Goal: Task Accomplishment & Management: Use online tool/utility

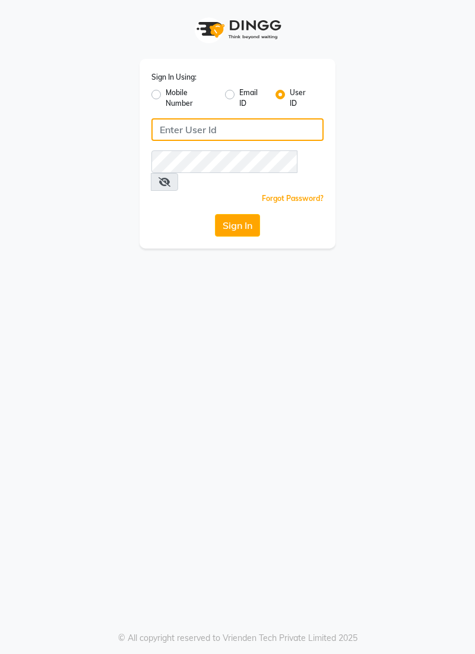
click at [242, 126] on input "Username" at bounding box center [237, 129] width 172 height 23
type input "Skinsmiths@123"
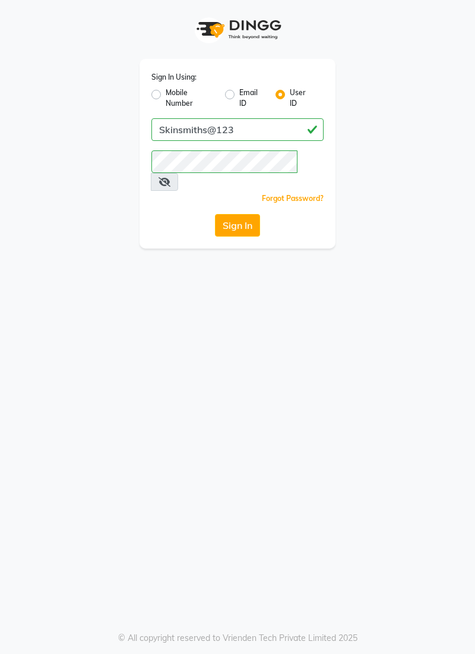
click at [215, 214] on button "Sign In" at bounding box center [237, 225] width 45 height 23
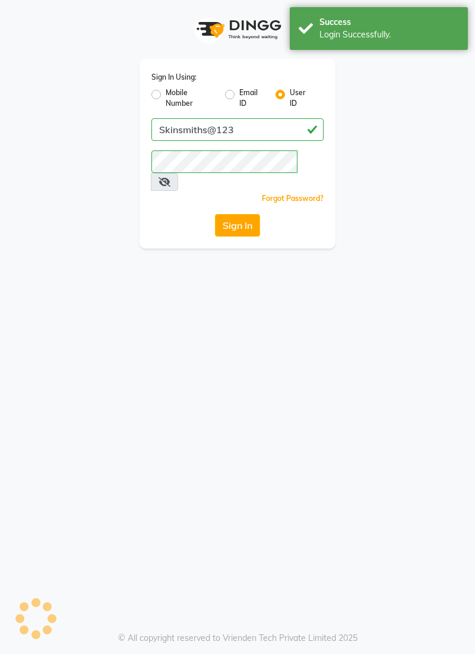
click at [248, 214] on button "Sign In" at bounding box center [237, 225] width 45 height 23
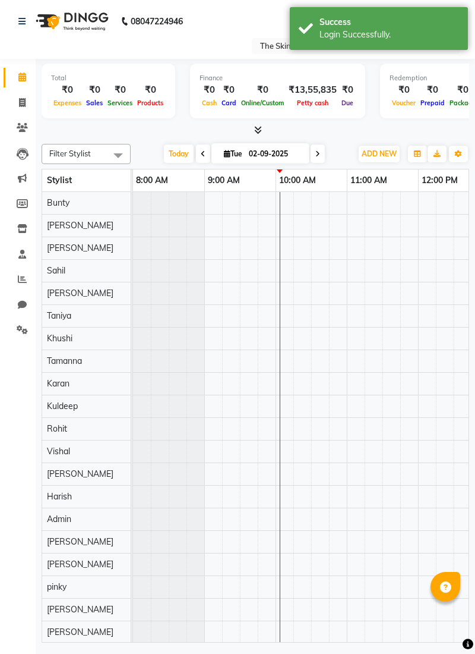
scroll to position [0, 143]
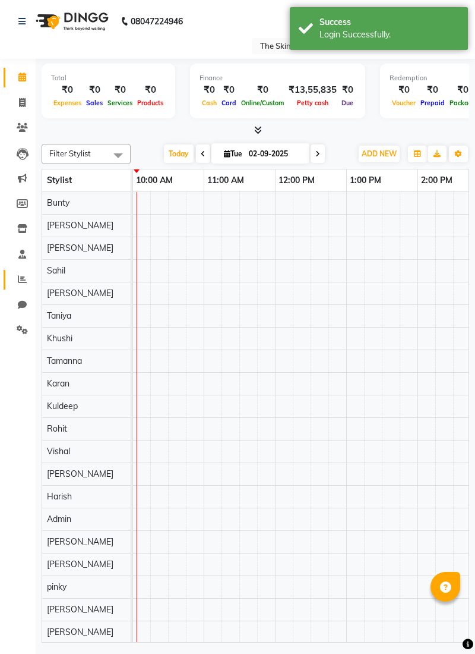
click at [23, 278] on icon at bounding box center [22, 278] width 9 height 9
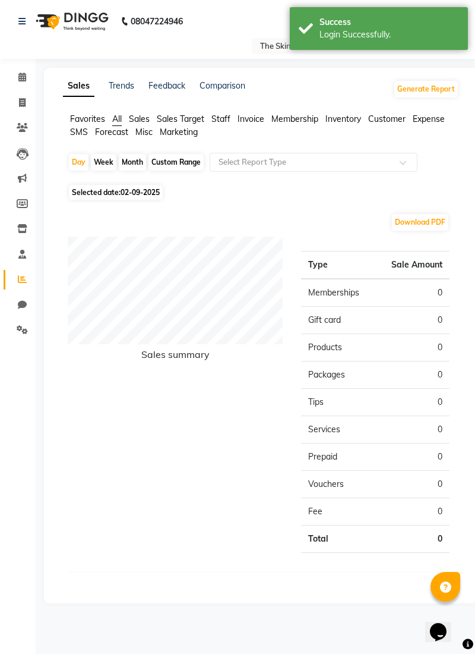
click at [222, 117] on span "Staff" at bounding box center [221, 118] width 19 height 11
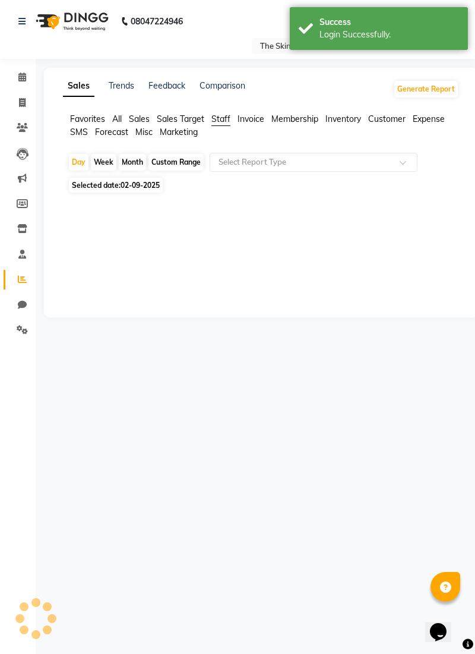
click at [185, 164] on div "Custom Range" at bounding box center [176, 162] width 55 height 17
select select "9"
select select "2025"
click at [190, 165] on div "Custom Range" at bounding box center [176, 162] width 55 height 17
select select "9"
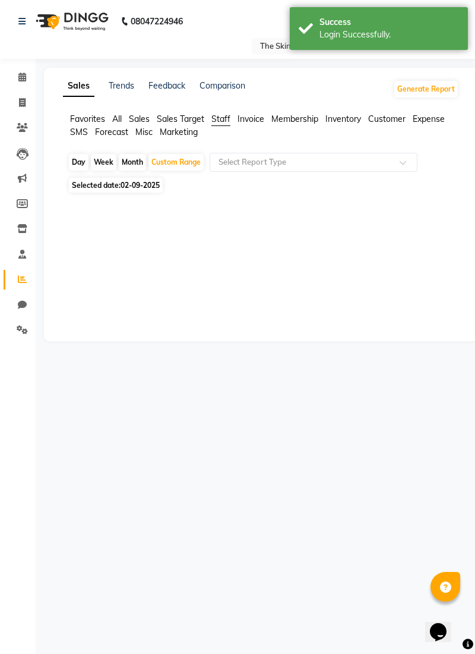
select select "2025"
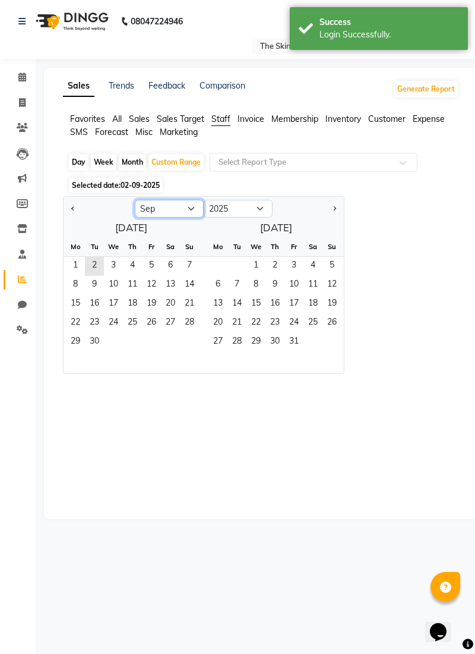
click at [200, 210] on select "Jan Feb Mar Apr May Jun [DATE] Aug Sep Oct Nov Dec" at bounding box center [169, 209] width 69 height 18
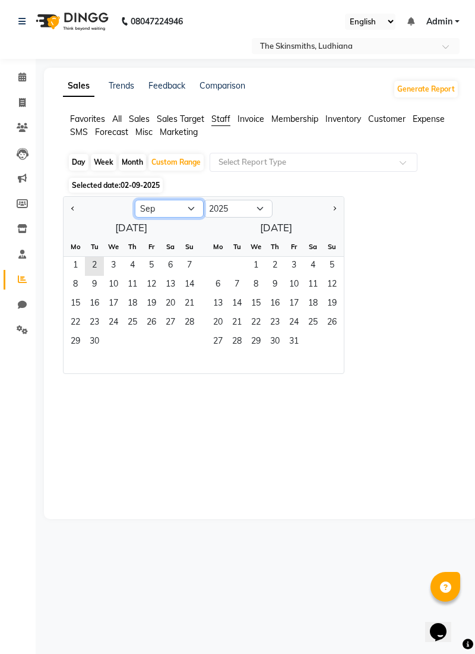
select select "7"
click at [135, 200] on select "Jan Feb Mar Apr May Jun [DATE] Aug Sep Oct Nov Dec" at bounding box center [169, 209] width 69 height 18
click at [96, 263] on span "1" at bounding box center [94, 266] width 19 height 19
click at [139, 342] on span "31" at bounding box center [132, 342] width 19 height 19
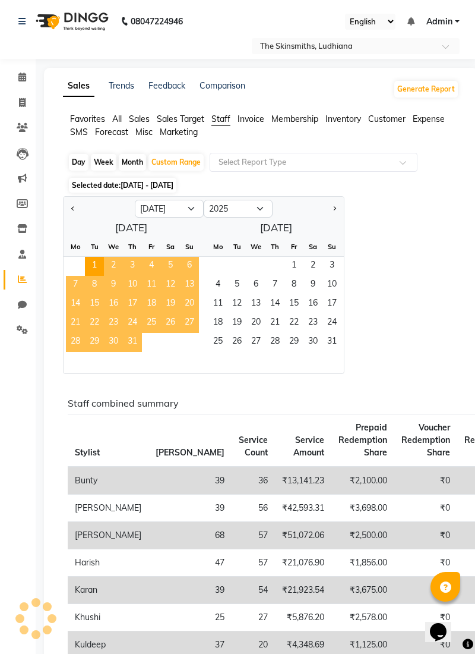
click at [406, 161] on span at bounding box center [407, 166] width 15 height 12
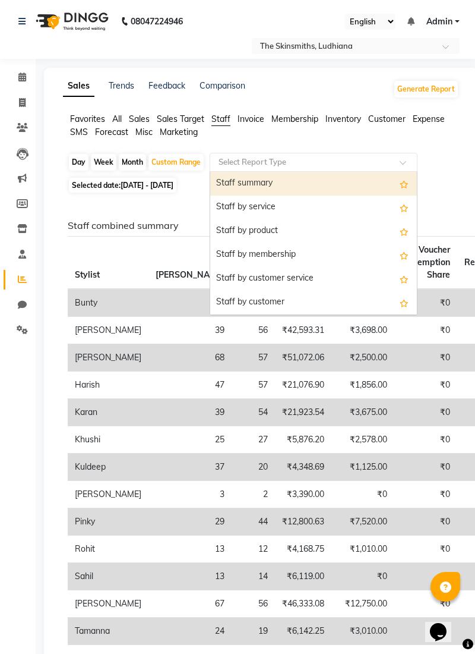
click at [350, 135] on ul "Favorites All Sales Sales Target Staff Invoice Membership Inventory Customer Ex…" at bounding box center [261, 126] width 396 height 26
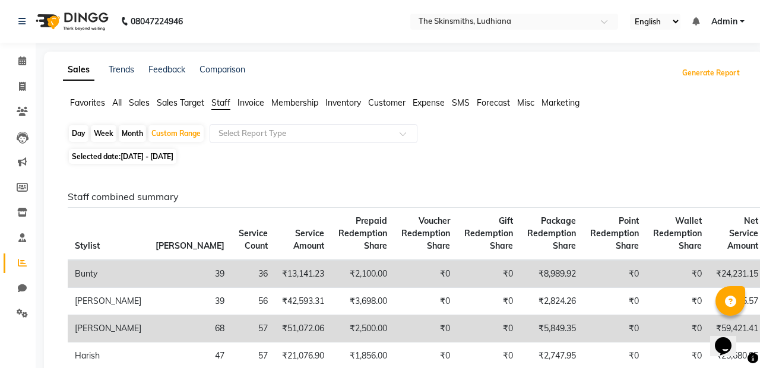
click at [475, 80] on button "Generate Report" at bounding box center [712, 73] width 64 height 17
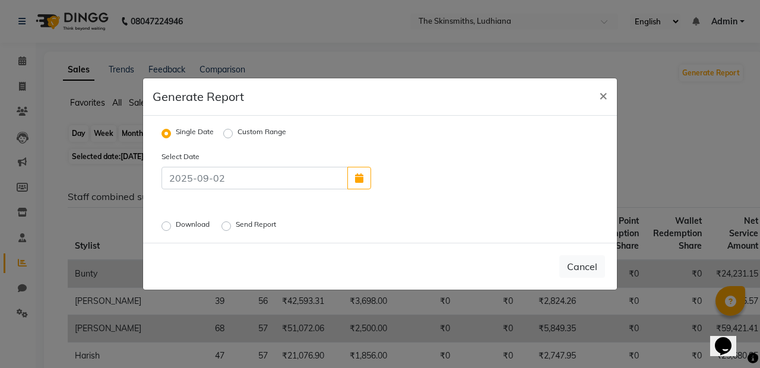
click at [360, 183] on icon "button" at bounding box center [359, 178] width 8 height 10
select select "9"
select select "2025"
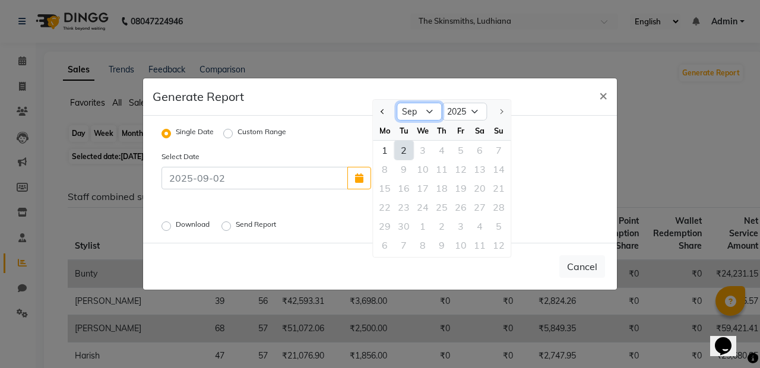
click at [434, 121] on select "Jan Feb Mar Apr May Jun [DATE] Aug Sep" at bounding box center [419, 112] width 45 height 18
select select "7"
click at [397, 121] on select "Jan Feb Mar Apr May Jun [DATE] Aug Sep" at bounding box center [419, 112] width 45 height 18
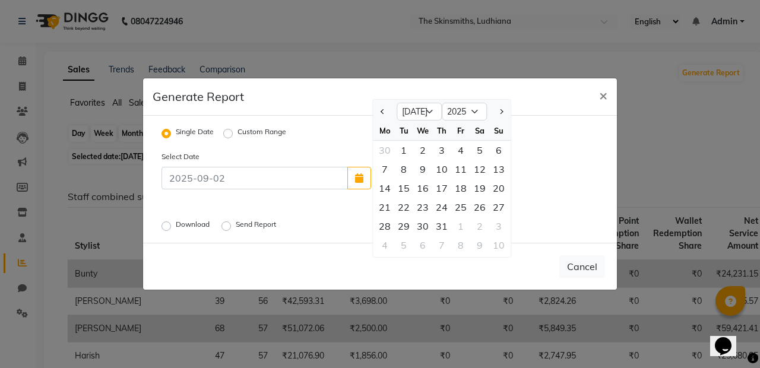
click at [404, 160] on div "1" at bounding box center [403, 150] width 19 height 19
type input "[DATE]"
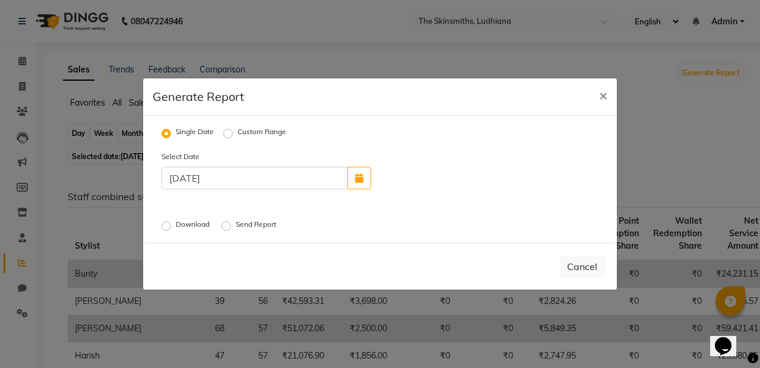
click at [360, 183] on icon "button" at bounding box center [359, 178] width 8 height 10
select select "7"
select select "2025"
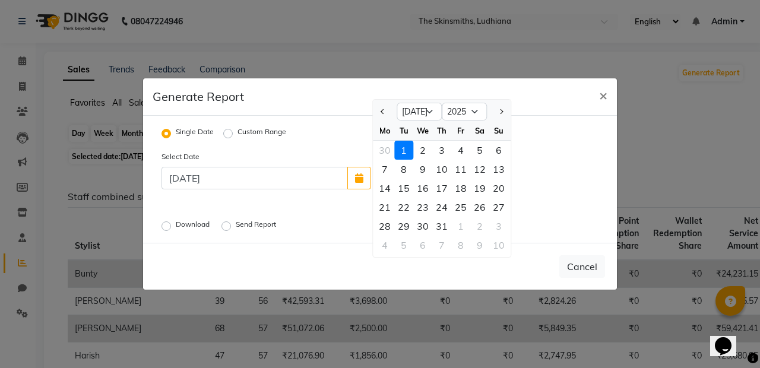
click at [442, 236] on div "31" at bounding box center [442, 226] width 19 height 19
type input "[DATE]"
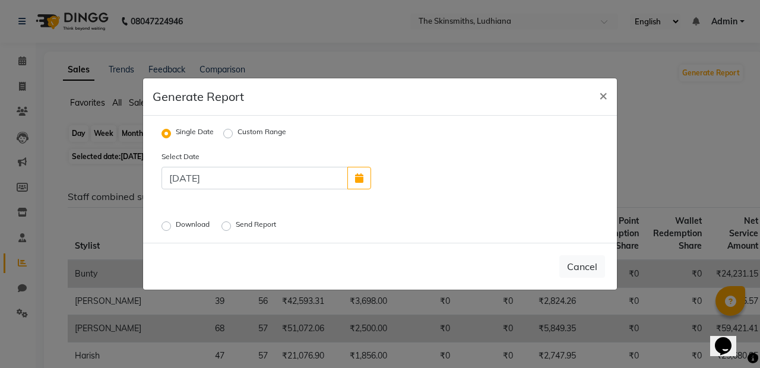
click at [238, 141] on label "Custom Range" at bounding box center [262, 134] width 49 height 14
click at [232, 138] on input "Custom Range" at bounding box center [230, 134] width 8 height 8
radio input "true"
select select "9"
select select "2025"
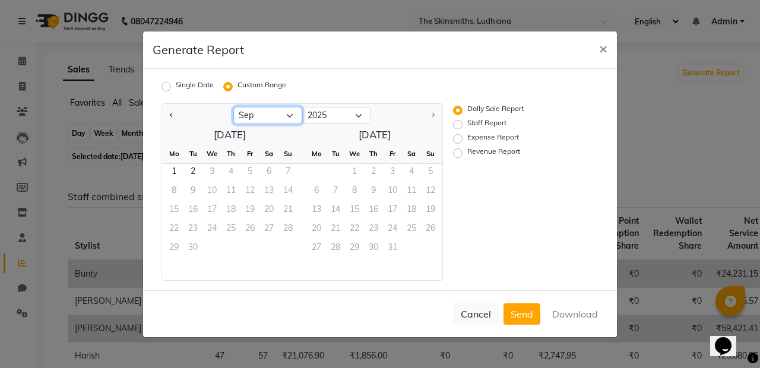
click at [285, 125] on select "Jan Feb Mar Apr May Jun [DATE] Aug Sep" at bounding box center [267, 116] width 69 height 18
select select "7"
click at [233, 125] on select "Jan Feb Mar Apr May Jun [DATE] Aug Sep" at bounding box center [267, 116] width 69 height 18
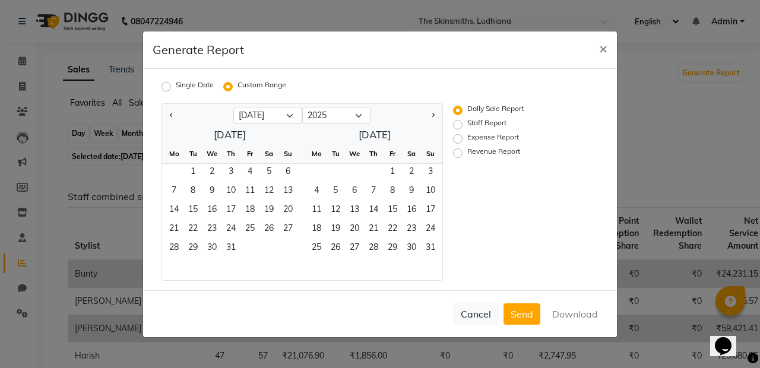
click at [195, 183] on span "1" at bounding box center [193, 173] width 19 height 19
click at [229, 259] on span "31" at bounding box center [231, 249] width 19 height 19
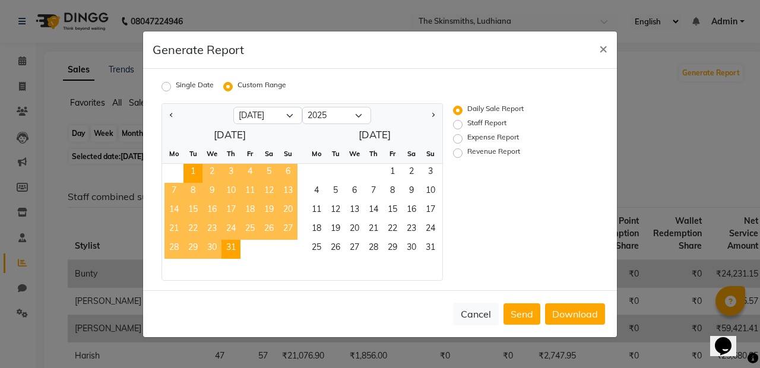
click at [475, 325] on button "Download" at bounding box center [575, 314] width 60 height 21
click at [475, 132] on label "Staff Report" at bounding box center [487, 125] width 39 height 14
click at [464, 128] on input "Staff Report" at bounding box center [460, 124] width 8 height 8
radio input "true"
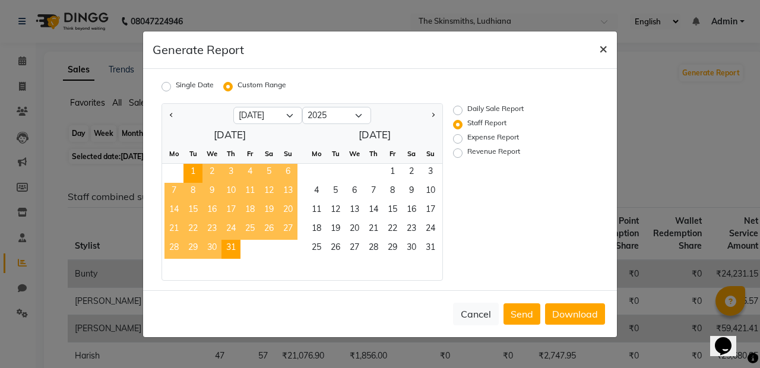
click at [475, 57] on span "×" at bounding box center [603, 48] width 8 height 18
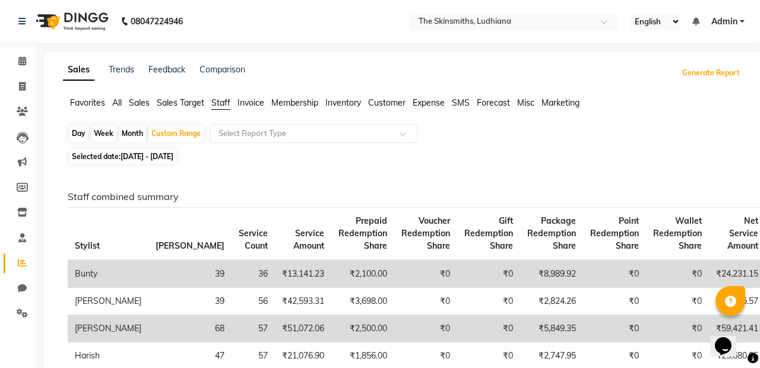
click at [475, 71] on button "Generate Report" at bounding box center [712, 73] width 64 height 17
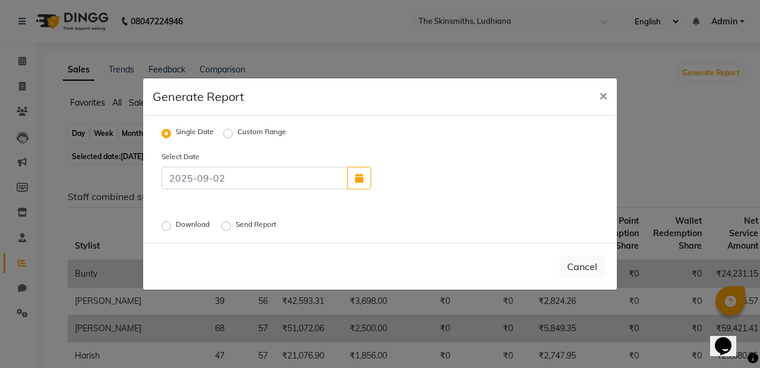
click at [222, 167] on form "Single Date Custom Range Select Date Download Send Report" at bounding box center [380, 179] width 455 height 108
click at [238, 141] on label "Custom Range" at bounding box center [262, 134] width 49 height 14
click at [226, 138] on input "Custom Range" at bounding box center [230, 134] width 8 height 8
radio input "true"
select select "9"
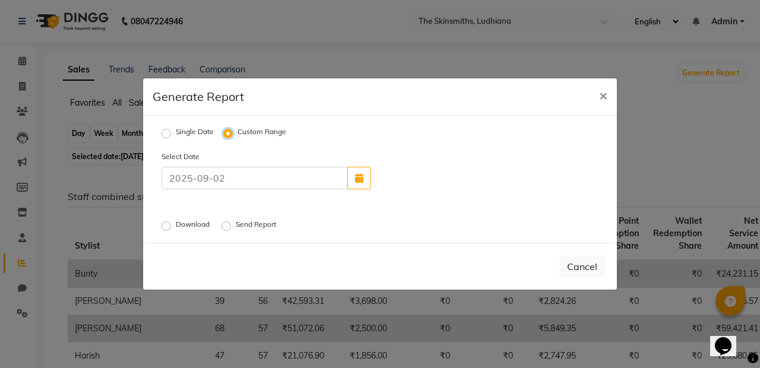
select select "2025"
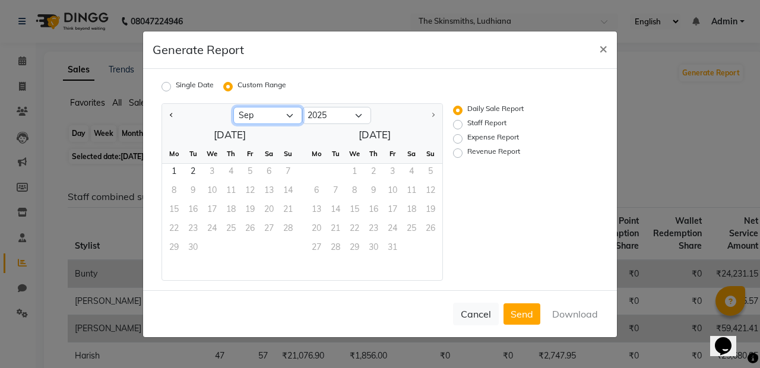
click at [282, 125] on select "Jan Feb Mar Apr May Jun [DATE] Aug Sep" at bounding box center [267, 116] width 69 height 18
select select "7"
click at [233, 125] on select "Jan Feb Mar Apr May Jun [DATE] Aug Sep" at bounding box center [267, 116] width 69 height 18
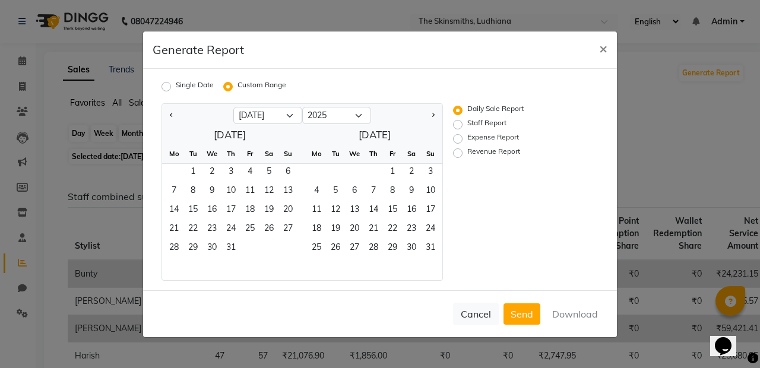
click at [184, 183] on span "1" at bounding box center [193, 173] width 19 height 19
click at [232, 259] on span "31" at bounding box center [231, 249] width 19 height 19
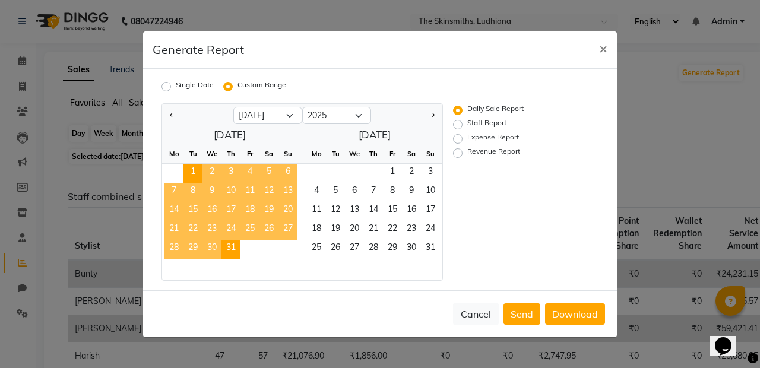
click at [475, 325] on button "Send" at bounding box center [522, 314] width 37 height 21
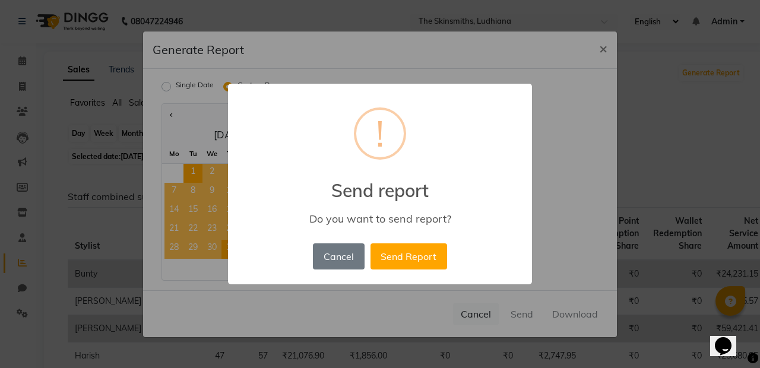
click at [427, 267] on button "Send Report" at bounding box center [409, 257] width 77 height 26
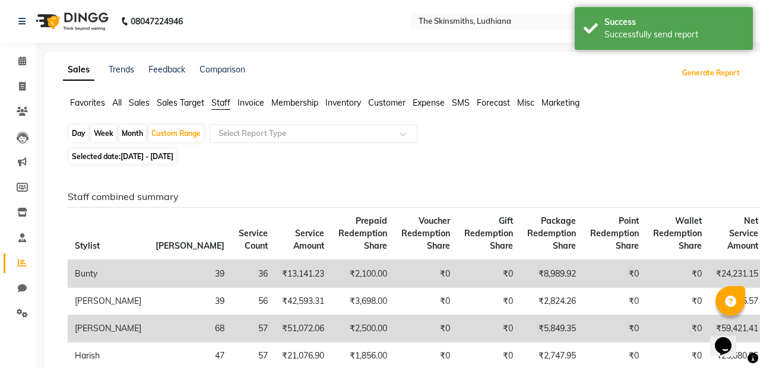
click at [475, 79] on button "Generate Report" at bounding box center [712, 73] width 64 height 17
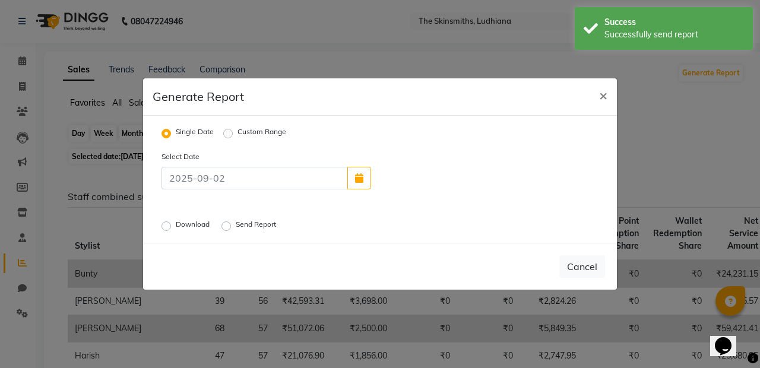
click at [238, 141] on label "Custom Range" at bounding box center [262, 134] width 49 height 14
click at [228, 138] on input "Custom Range" at bounding box center [230, 134] width 8 height 8
radio input "true"
select select "9"
select select "2025"
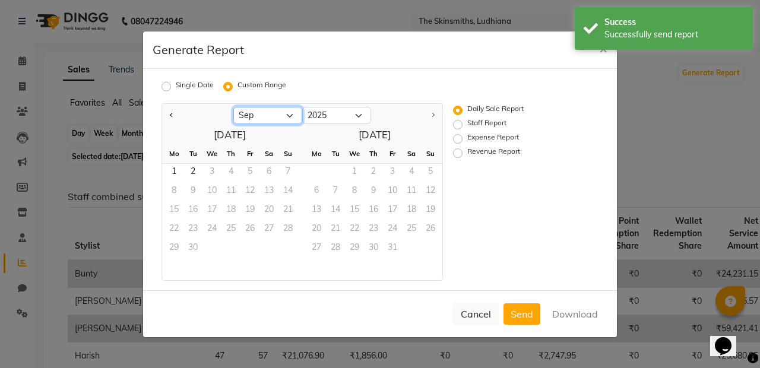
click at [284, 125] on select "Jan Feb Mar Apr May Jun [DATE] Aug Sep" at bounding box center [267, 116] width 69 height 18
select select "7"
click at [233, 125] on select "Jan Feb Mar Apr May Jun [DATE] Aug Sep" at bounding box center [267, 116] width 69 height 18
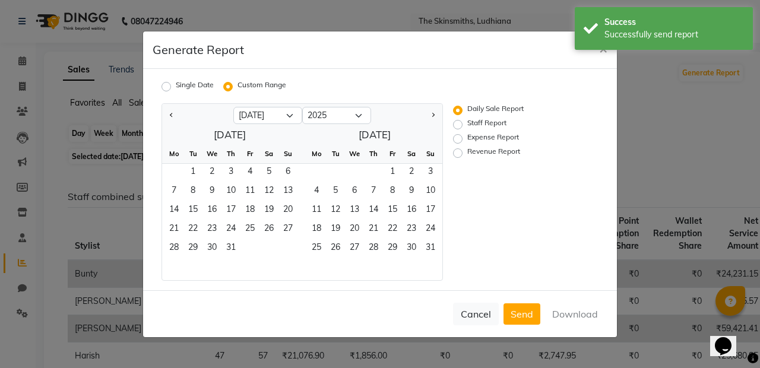
click at [187, 183] on span "1" at bounding box center [193, 173] width 19 height 19
click at [241, 240] on span "25" at bounding box center [250, 230] width 19 height 19
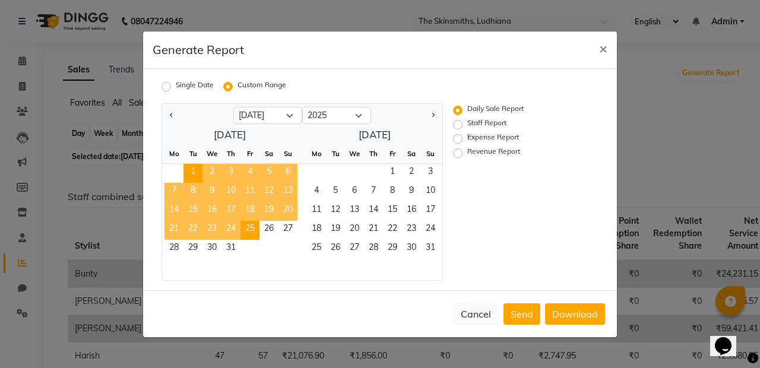
click at [226, 259] on span "31" at bounding box center [231, 249] width 19 height 19
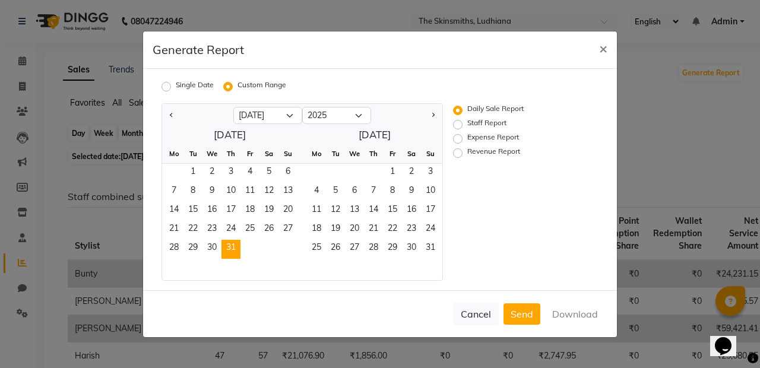
click at [188, 183] on span "1" at bounding box center [193, 173] width 19 height 19
click at [228, 259] on span "31" at bounding box center [231, 249] width 19 height 19
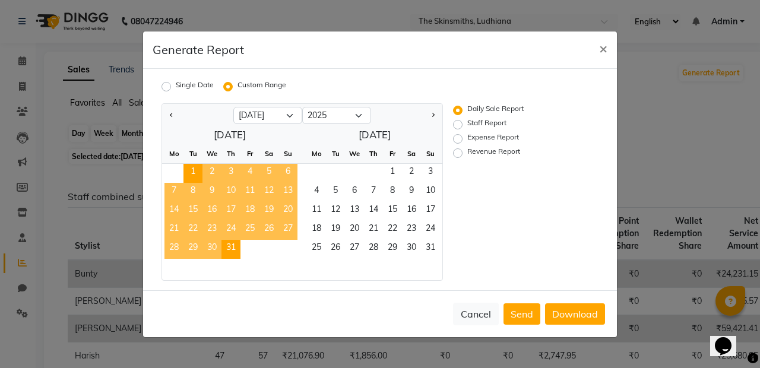
click at [475, 325] on button "Download" at bounding box center [575, 314] width 60 height 21
click at [475, 65] on button "×" at bounding box center [603, 47] width 27 height 33
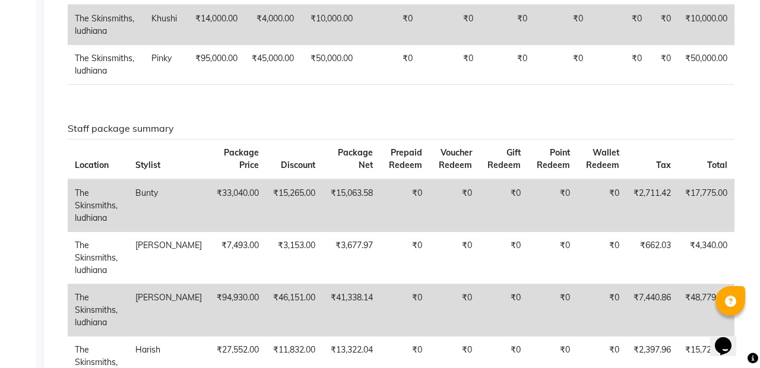
scroll to position [2368, 0]
